Goal: Find specific page/section: Find specific page/section

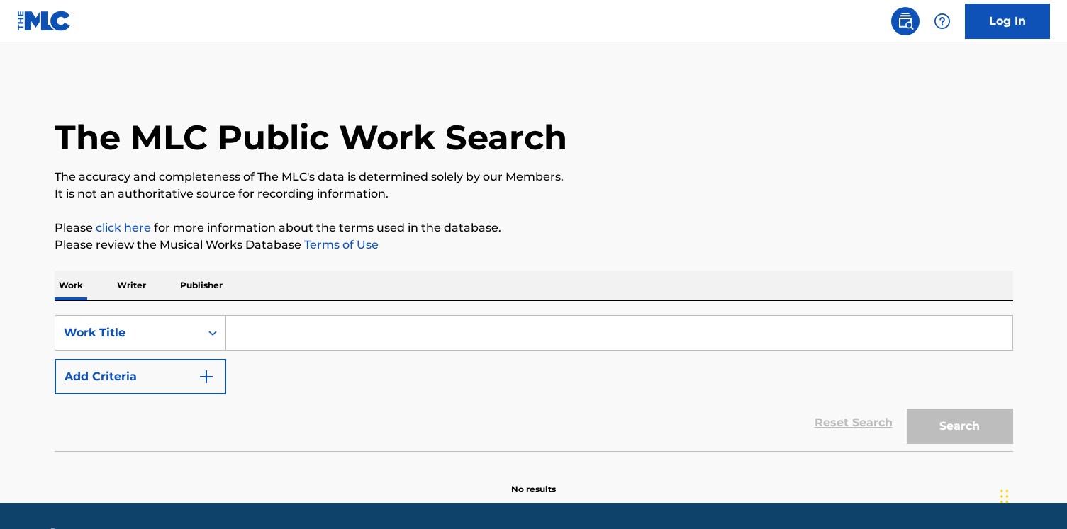
click at [349, 301] on div "SearchWithCriteria5658f06d-55df-406c-98ba-04a3799e1f18 Work Title Add Criteria …" at bounding box center [534, 376] width 958 height 150
click at [317, 322] on input "Search Form" at bounding box center [619, 333] width 786 height 34
paste input "Play With Us"
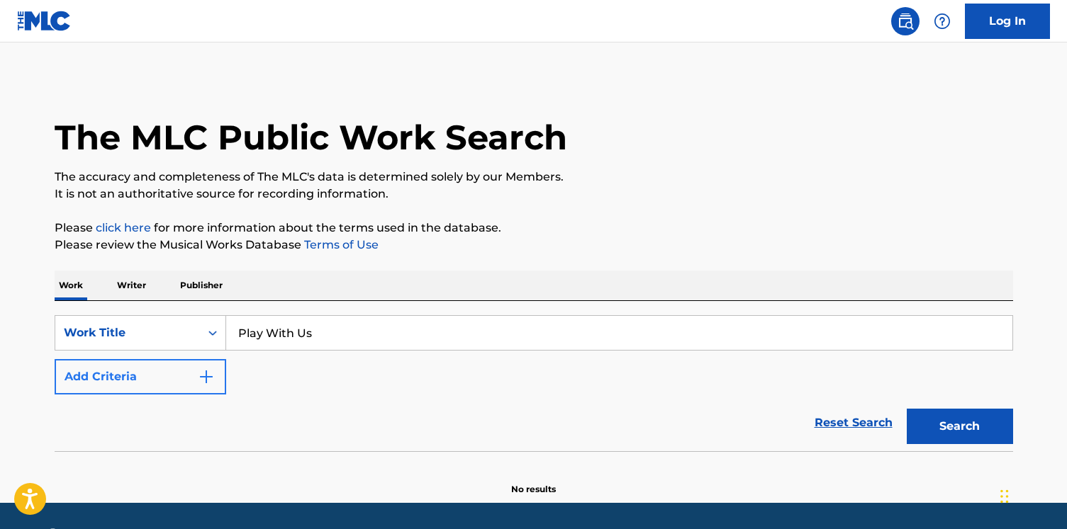
type input "Play With Us"
click at [185, 381] on button "Add Criteria" at bounding box center [140, 376] width 171 height 35
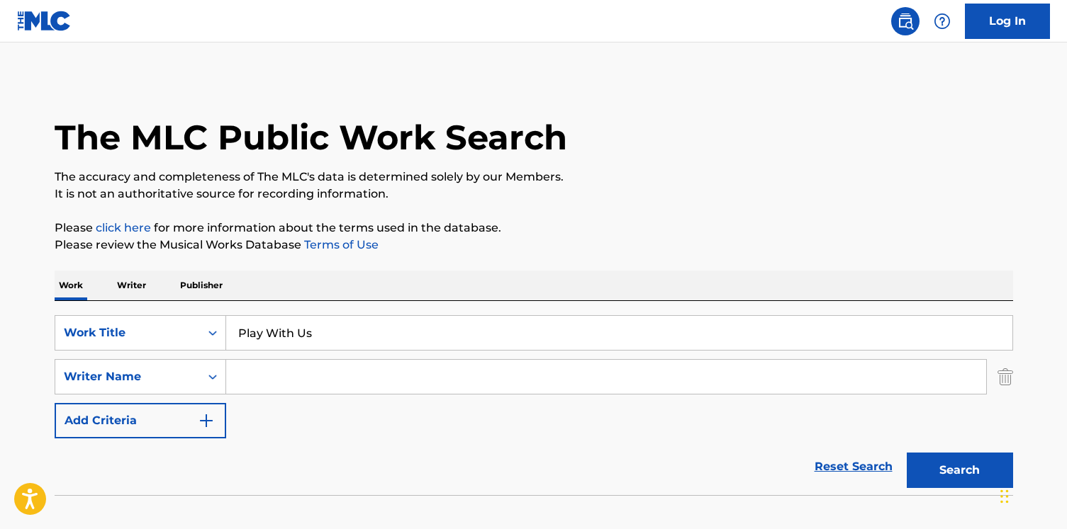
click at [368, 376] on input "Search Form" at bounding box center [606, 377] width 760 height 34
paste input "[PERSON_NAME]"
type input "[PERSON_NAME]"
click at [906, 453] on button "Search" at bounding box center [959, 470] width 106 height 35
